Goal: Communication & Community: Answer question/provide support

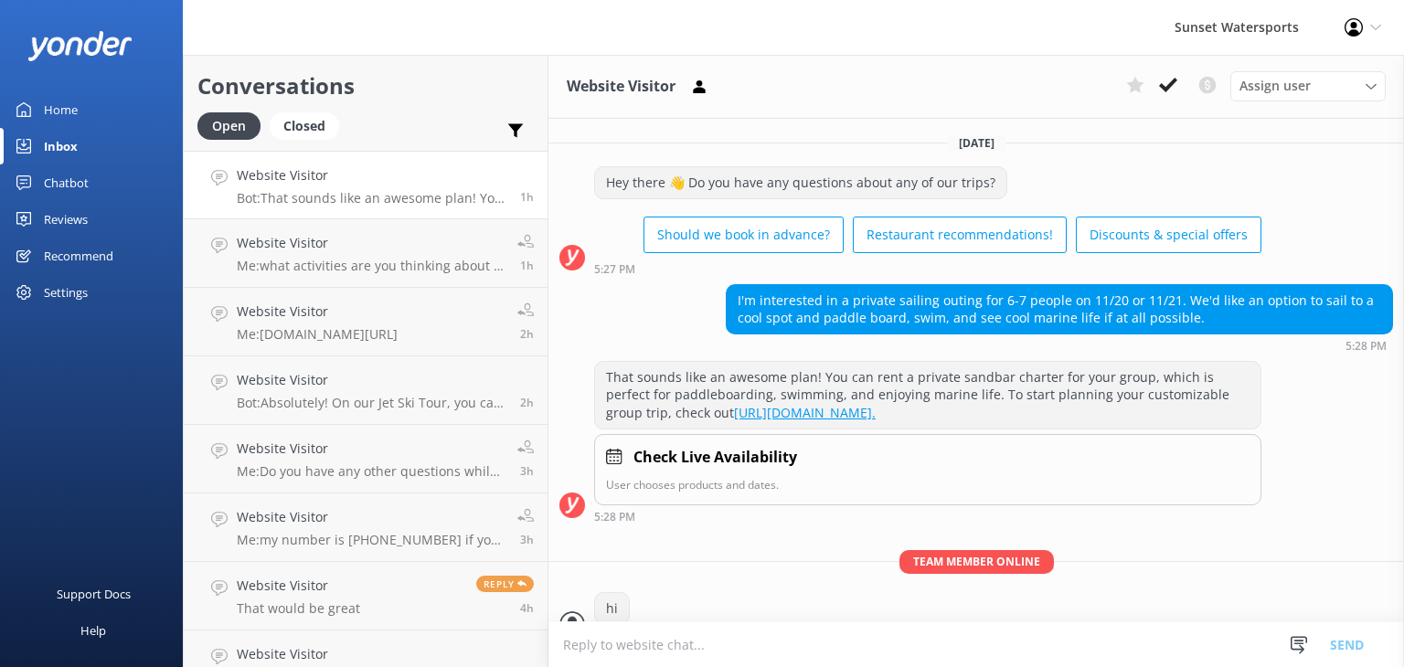
scroll to position [27, 0]
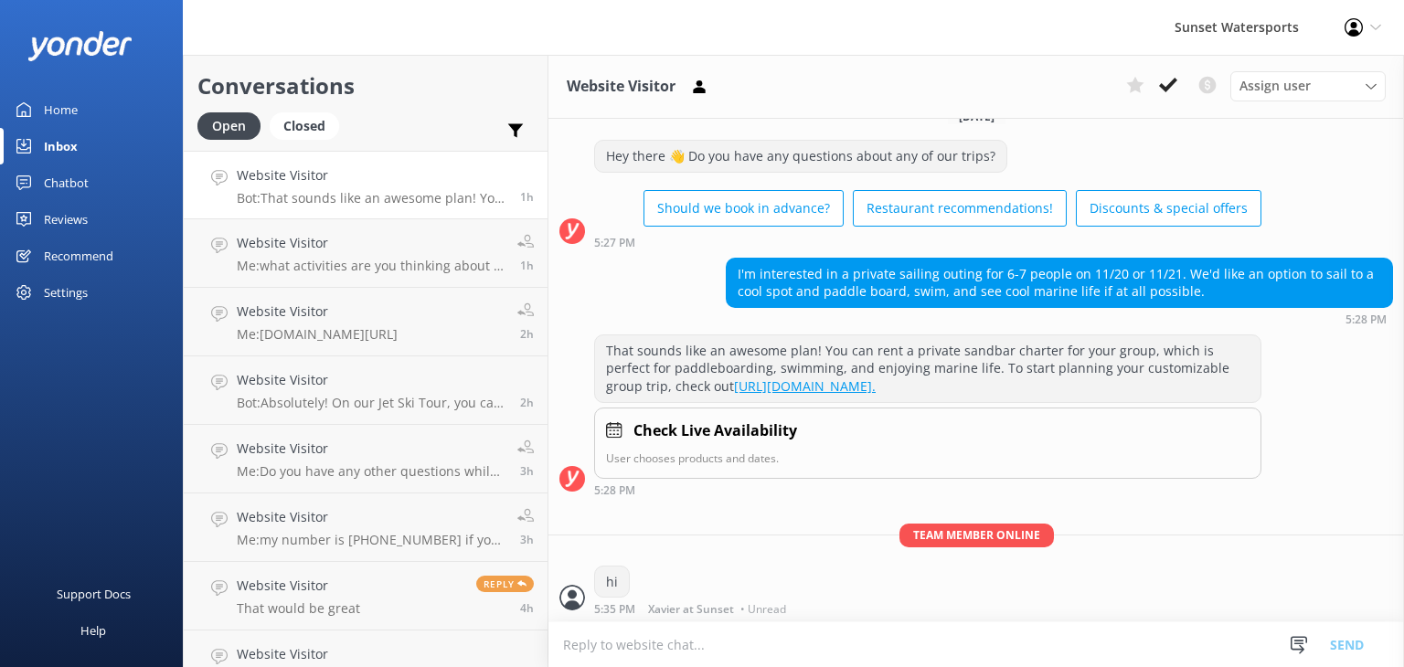
click at [414, 191] on p "Bot: That sounds like an awesome plan! You can rent a private sandbar charter f…" at bounding box center [372, 198] width 270 height 16
click at [419, 193] on p "Bot: That sounds like an awesome plan! You can rent a private sandbar charter f…" at bounding box center [372, 198] width 270 height 16
click at [307, 264] on p "Me: what activities are you thinking about ? :)" at bounding box center [370, 266] width 267 height 16
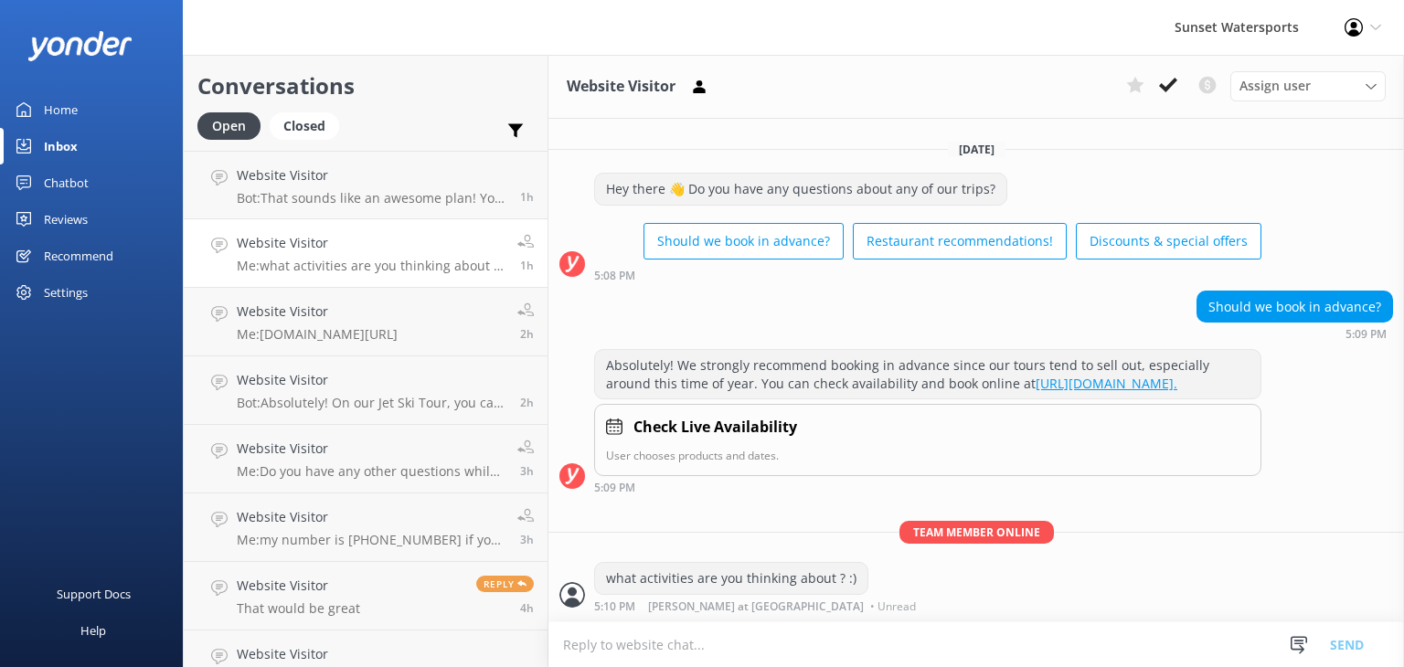
scroll to position [9, 0]
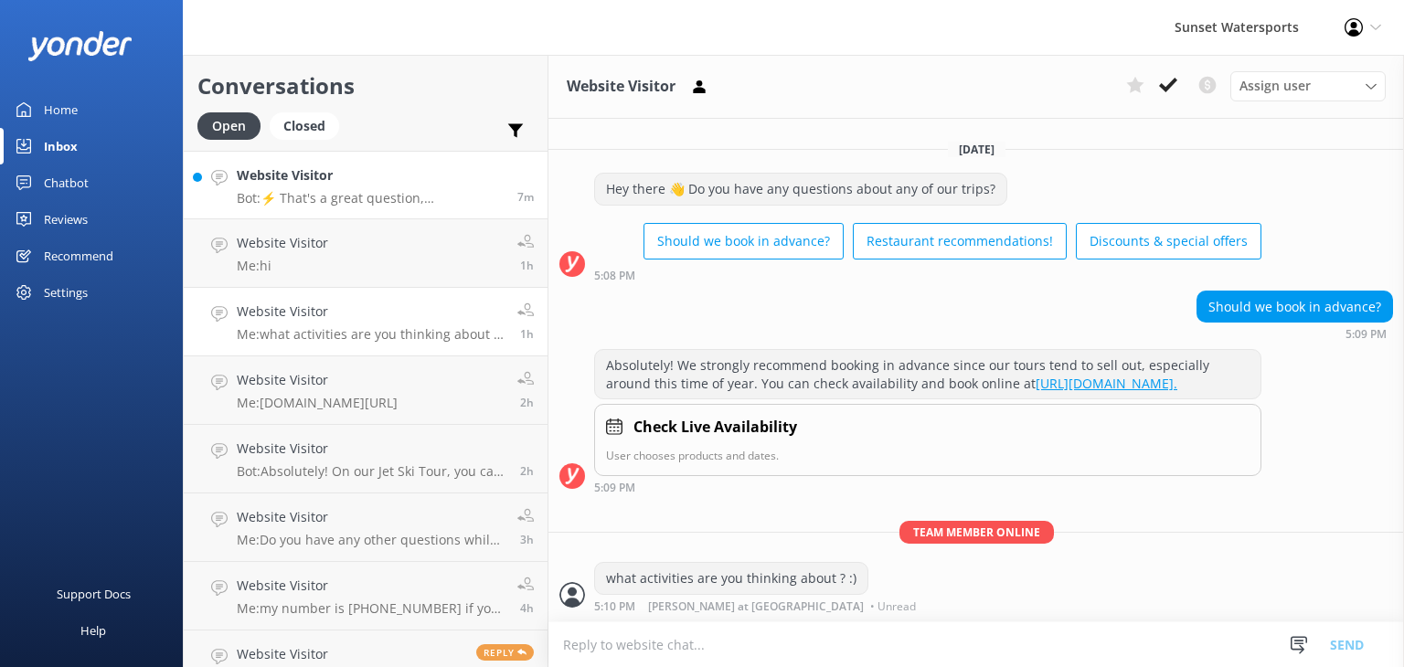
click at [340, 183] on h4 "Website Visitor" at bounding box center [370, 175] width 267 height 20
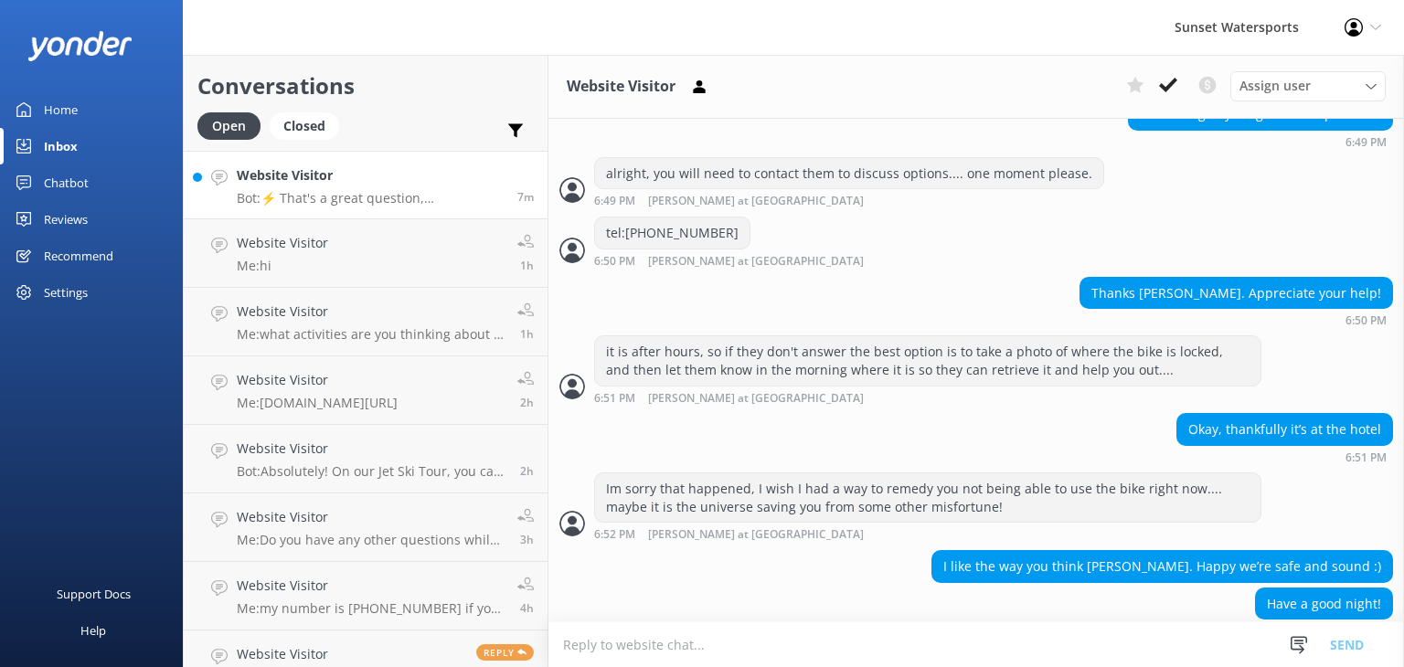
scroll to position [570, 0]
